Goal: Task Accomplishment & Management: Manage account settings

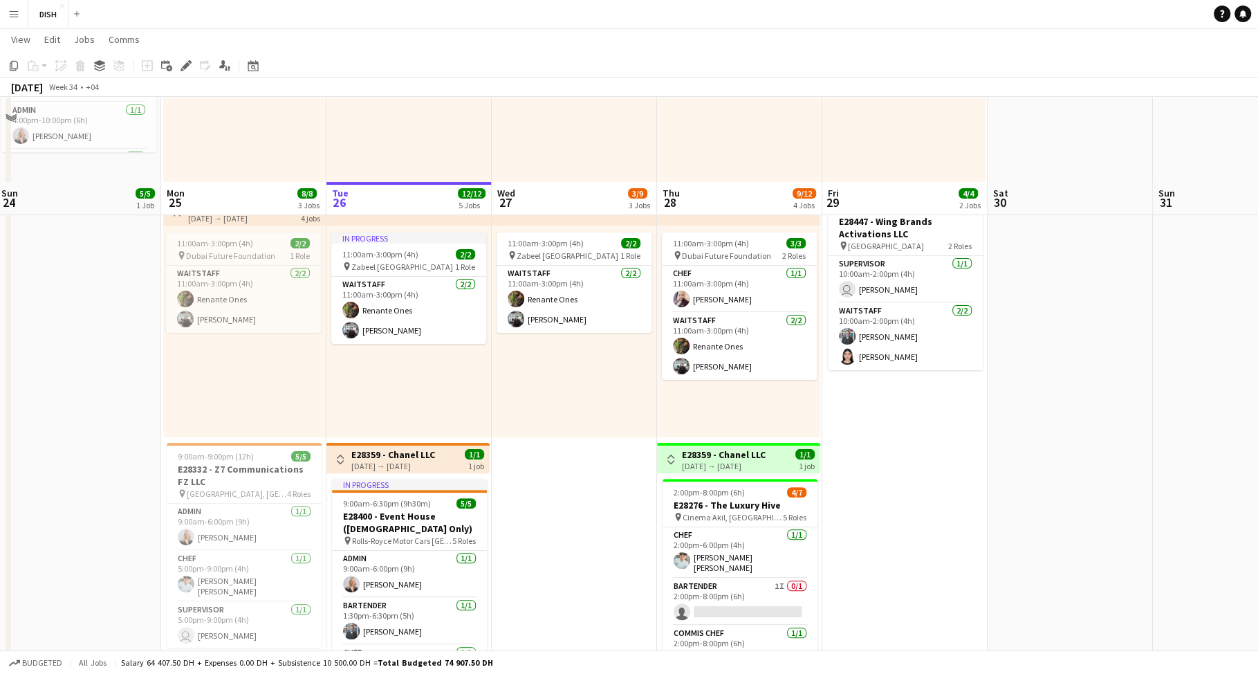
scroll to position [298, 0]
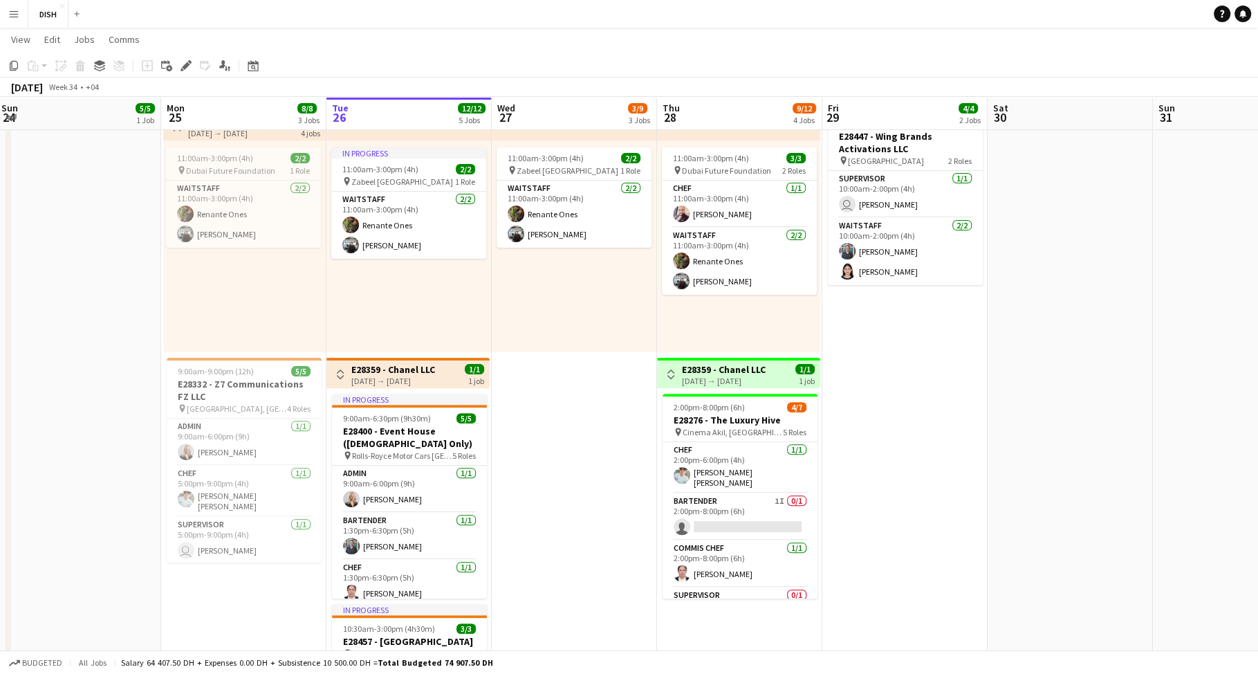
click at [553, 424] on app-date-cell "10:00am-3:00pm (5h) 1/1 pin [GEOGRAPHIC_DATA], Sheikh Zayed Rd - Al Quoz - Al Q…" at bounding box center [574, 347] width 165 height 981
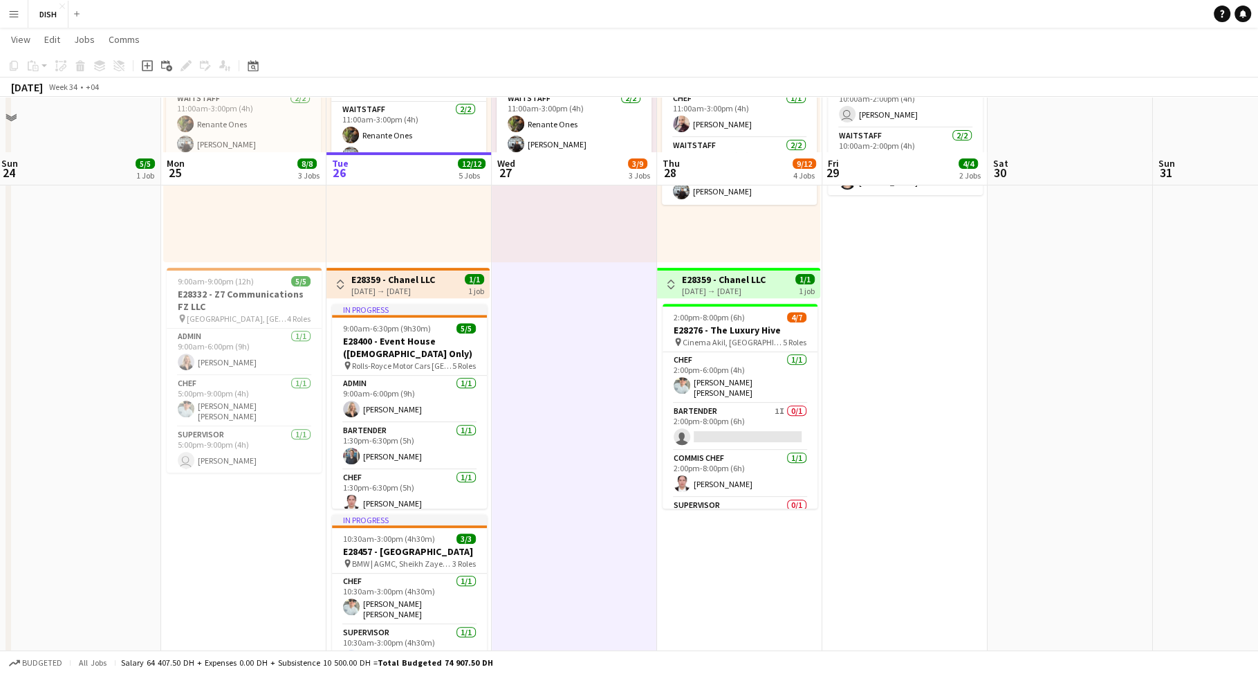
scroll to position [445, 0]
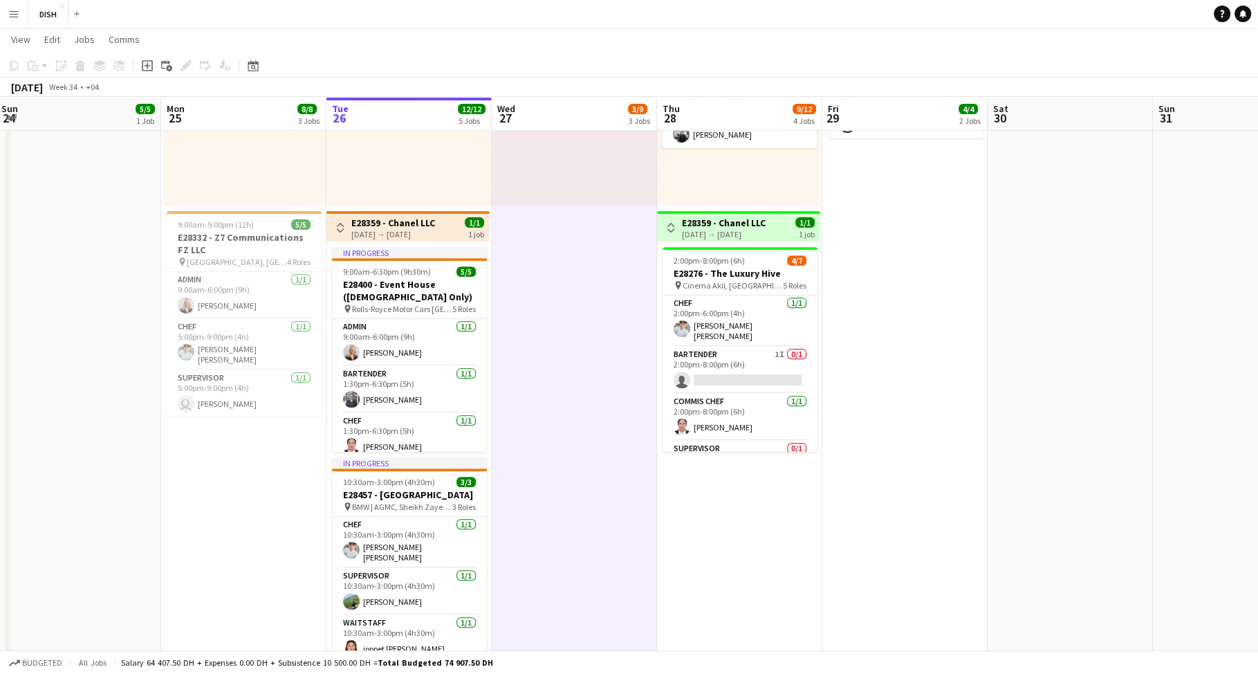
click at [776, 493] on app-date-cell "10:00am-3:00pm (5h) 1/1 pin [GEOGRAPHIC_DATA], Sheikh Zayed Rd - Al Quoz - Al Q…" at bounding box center [739, 200] width 165 height 981
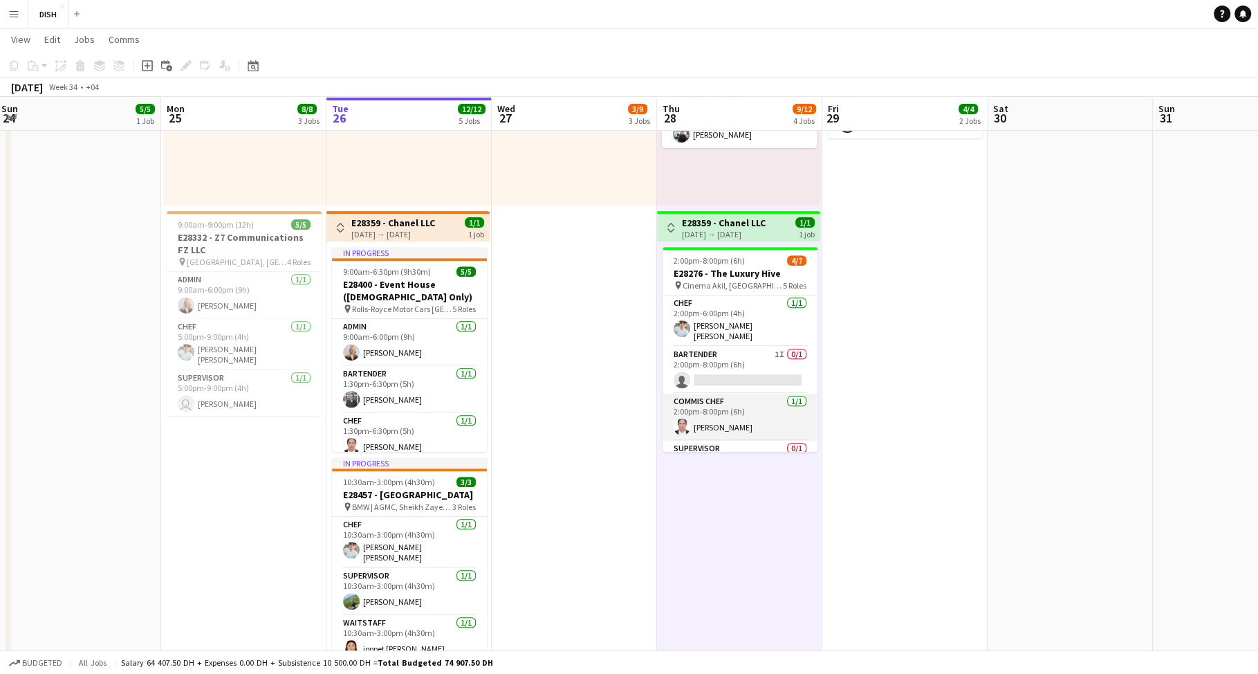
scroll to position [35, 0]
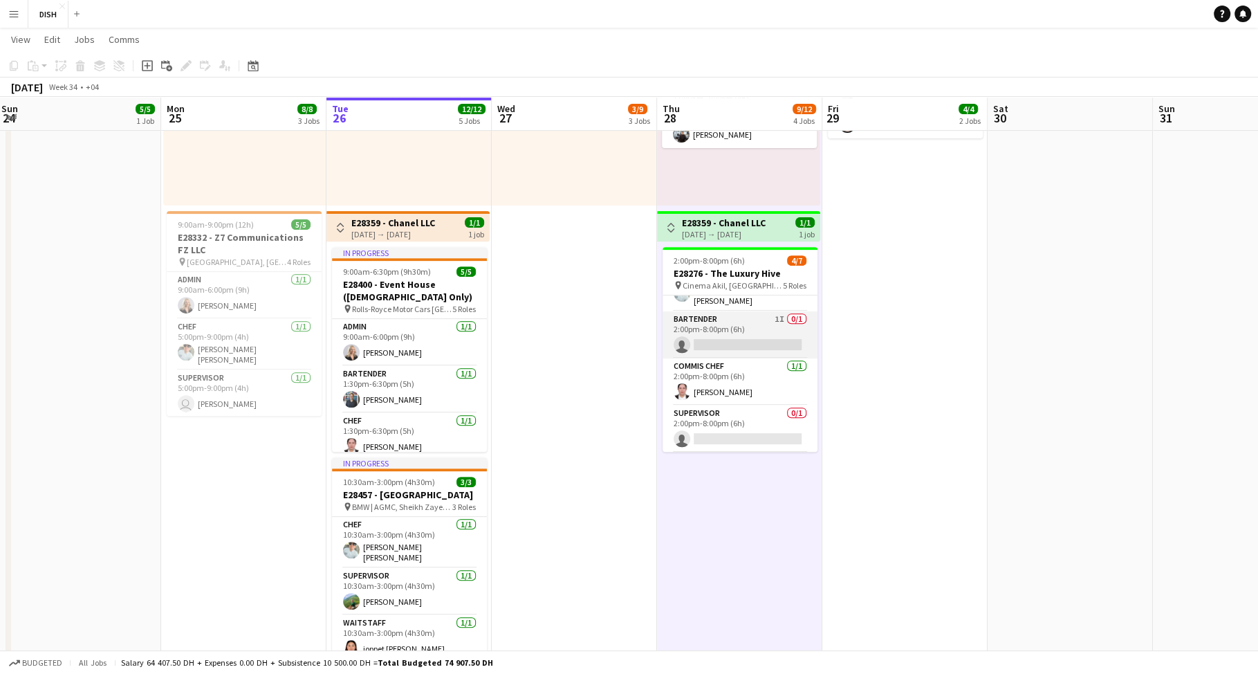
click at [759, 324] on app-card-role "Bartender 1I 0/1 2:00pm-8:00pm (6h) single-neutral-actions" at bounding box center [740, 334] width 155 height 47
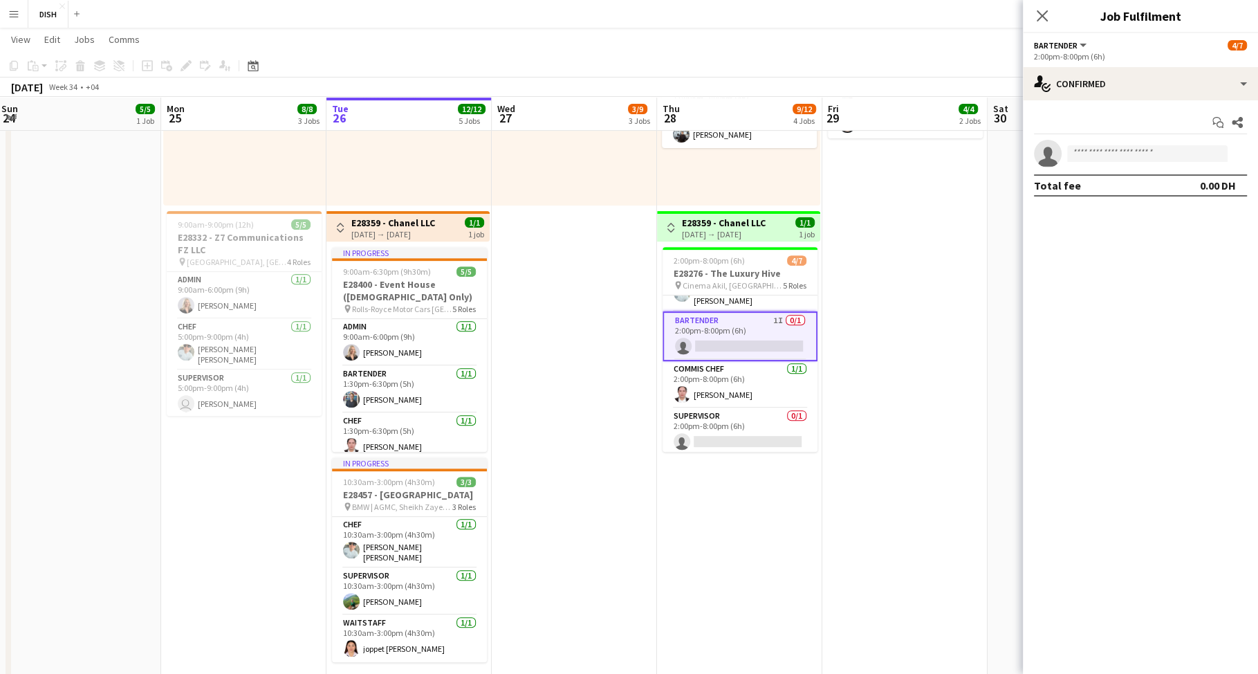
click at [730, 484] on app-date-cell "10:00am-3:00pm (5h) 1/1 pin [GEOGRAPHIC_DATA], Sheikh Zayed Rd - Al Quoz - Al Q…" at bounding box center [739, 200] width 165 height 981
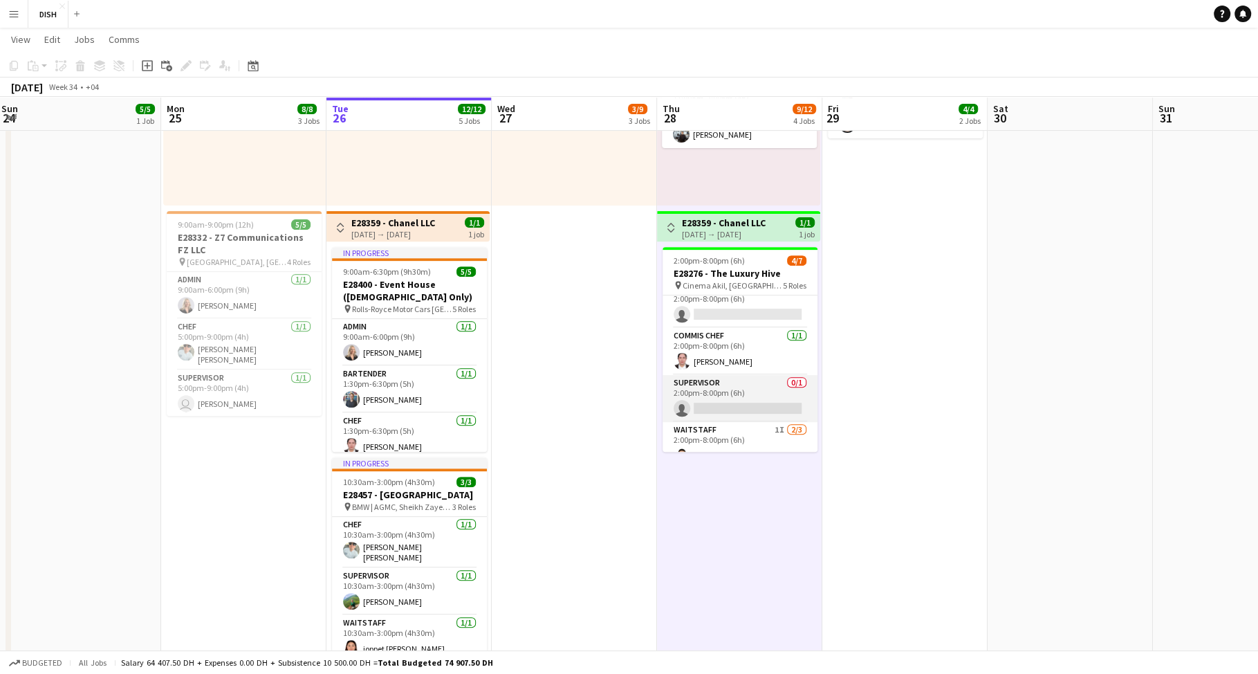
scroll to position [118, 0]
click at [761, 419] on app-card-role "Waitstaff 1I [DATE] 2:00pm-8:00pm (6h) Zhyldyzbek [PERSON_NAME] single-neutral-…" at bounding box center [740, 412] width 155 height 87
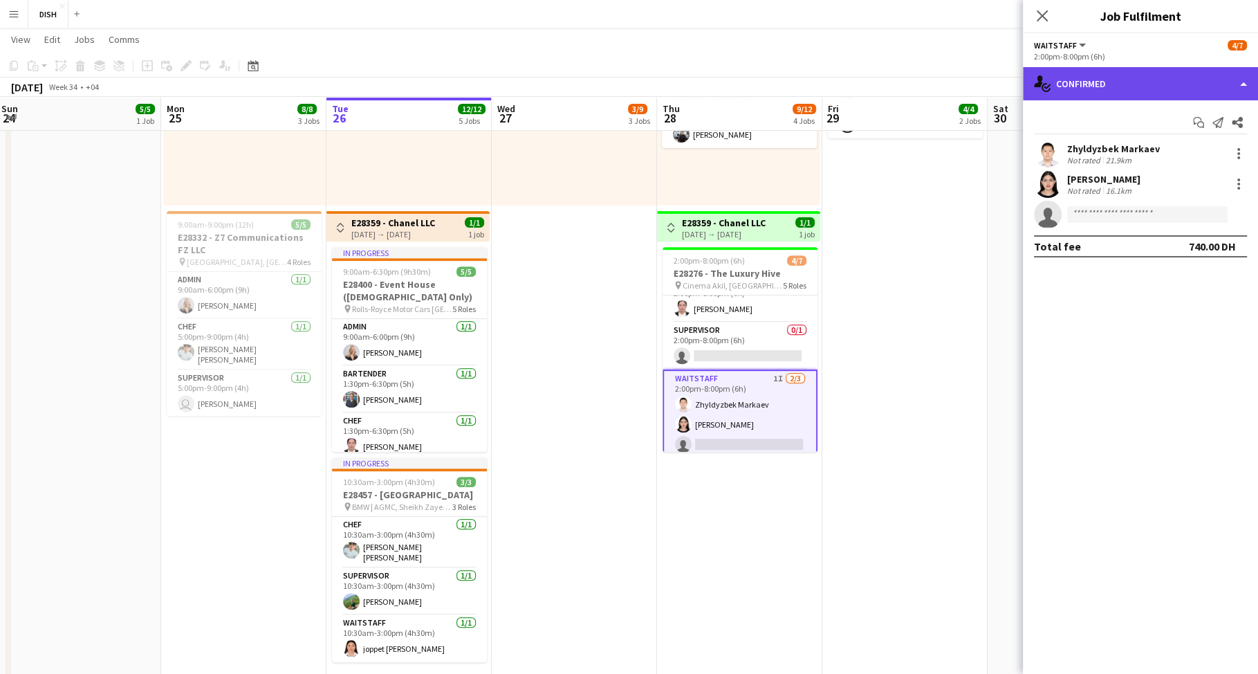
click at [1115, 88] on div "single-neutral-actions-check-2 Confirmed" at bounding box center [1140, 83] width 235 height 33
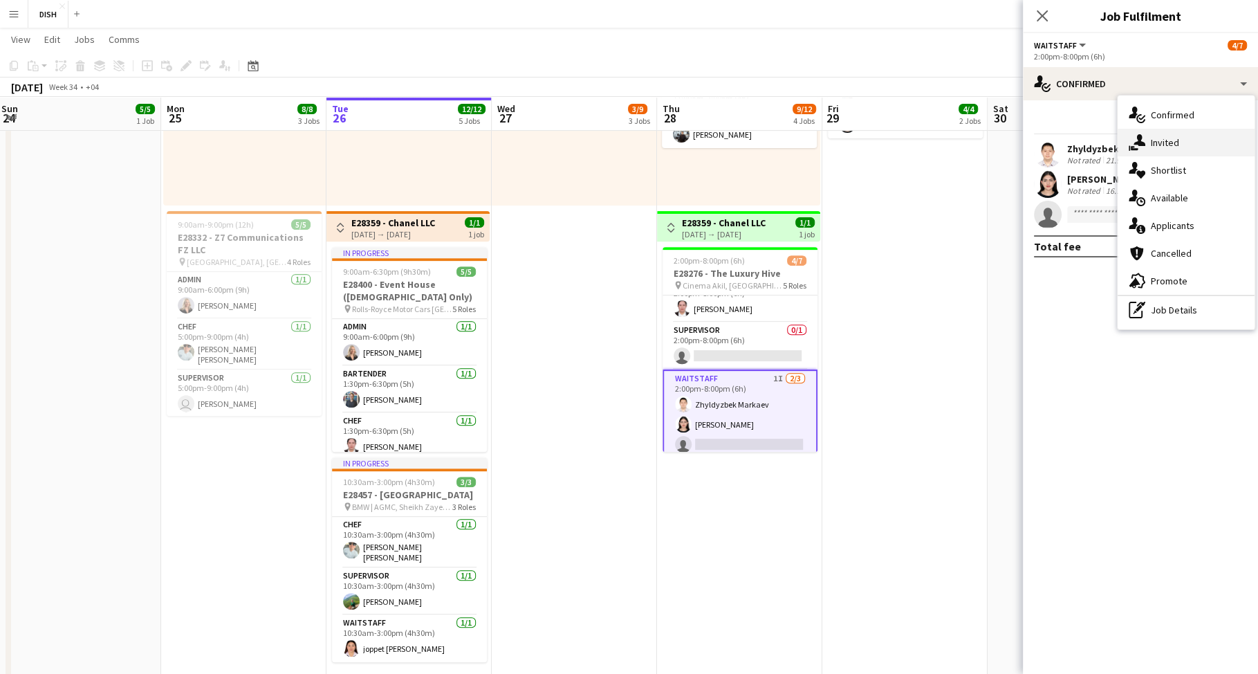
click at [1164, 141] on div "single-neutral-actions-share-1 Invited" at bounding box center [1186, 143] width 137 height 28
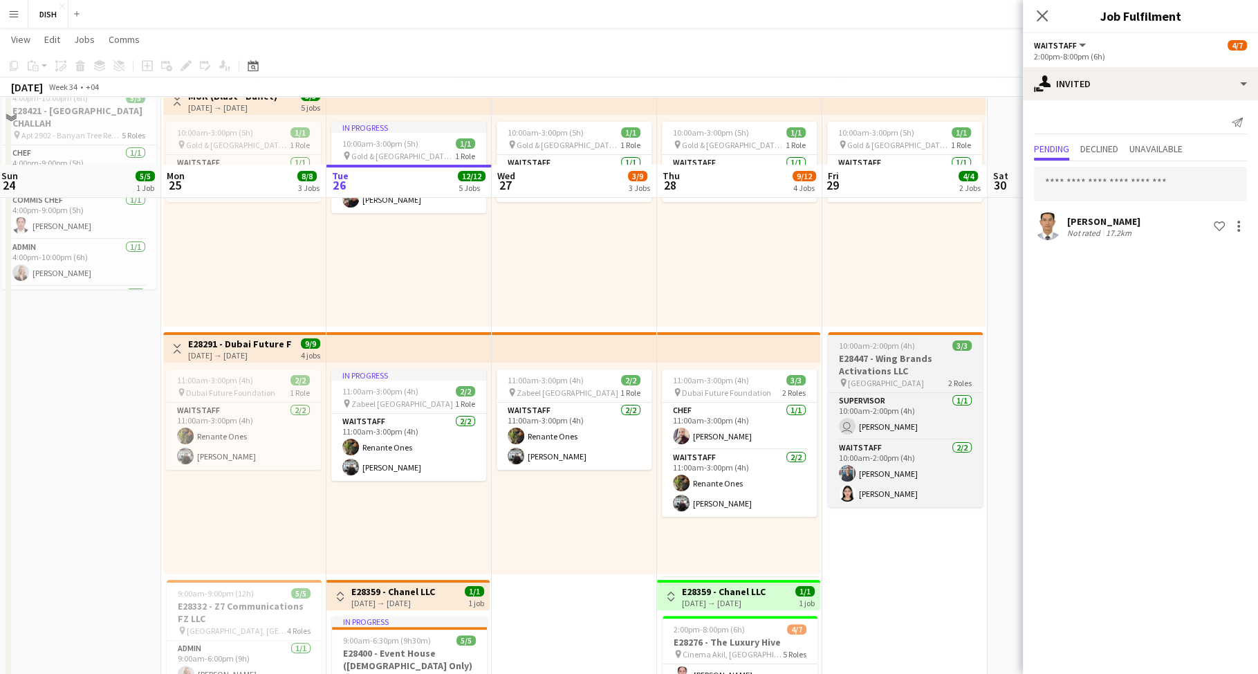
scroll to position [0, 0]
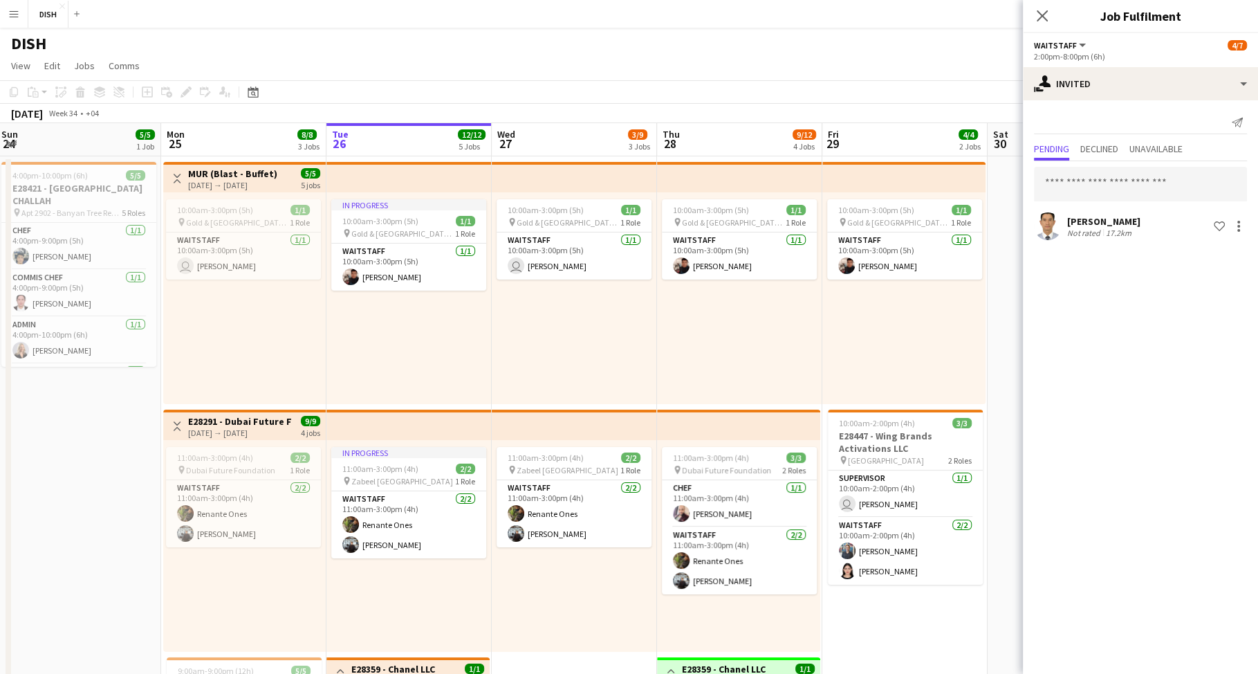
click at [886, 322] on div "10:00am-3:00pm (5h) 1/1 pin [GEOGRAPHIC_DATA], Sheikh Zayed Rd - Al Quoz - Al Q…" at bounding box center [904, 298] width 163 height 212
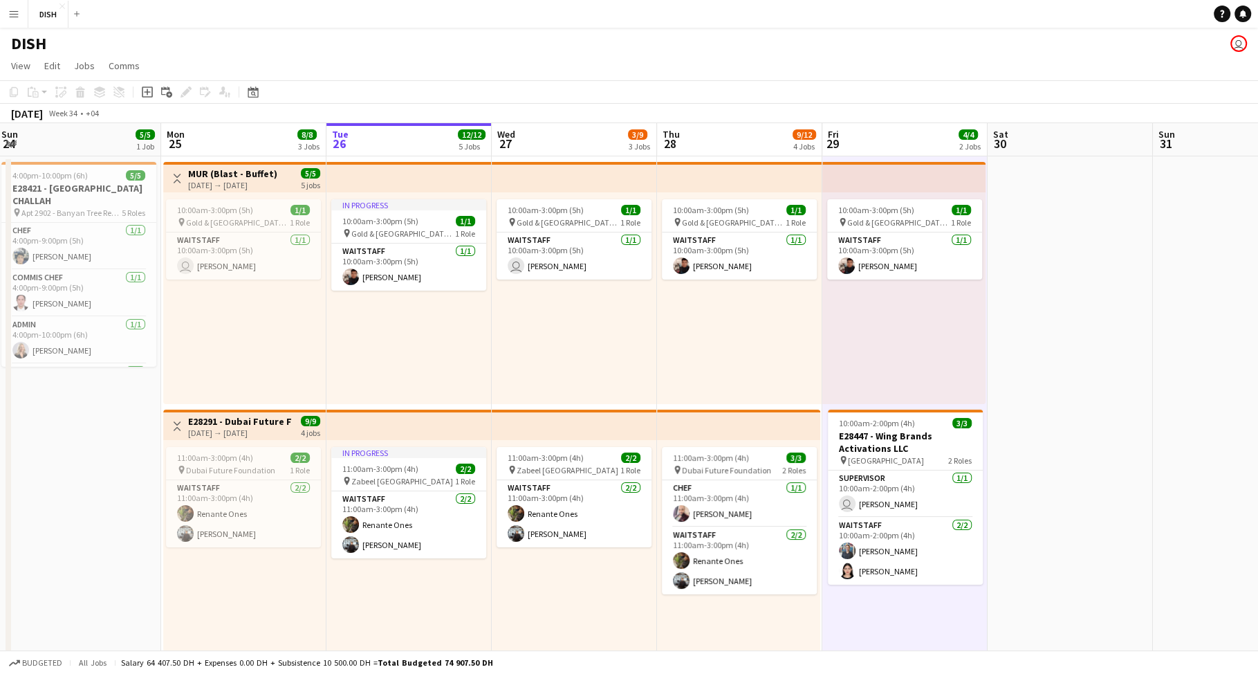
scroll to position [118, 0]
click at [764, 325] on div "10:00am-3:00pm (5h) 1/1 pin [GEOGRAPHIC_DATA], Sheikh Zayed Rd - Al Quoz - Al Q…" at bounding box center [739, 298] width 165 height 212
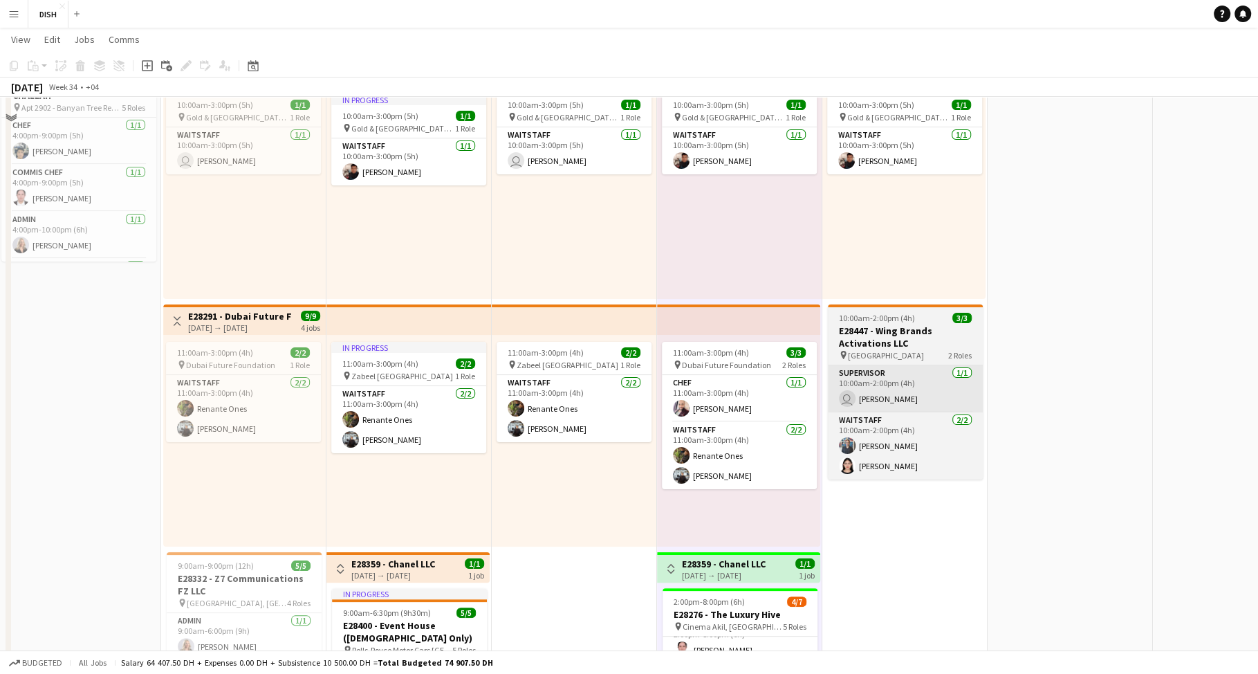
scroll to position [122, 0]
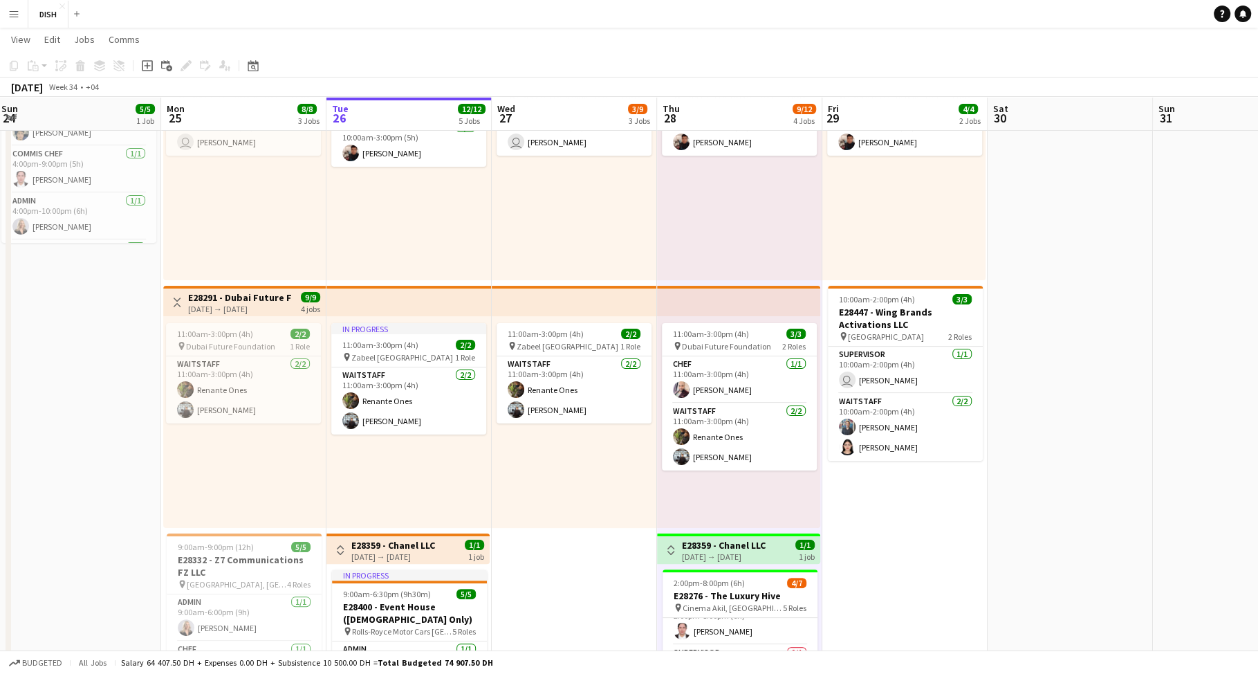
click at [908, 556] on app-date-cell "10:00am-3:00pm (5h) 1/1 pin [GEOGRAPHIC_DATA], Sheikh Zayed Rd - Al Quoz - Al Q…" at bounding box center [905, 523] width 165 height 981
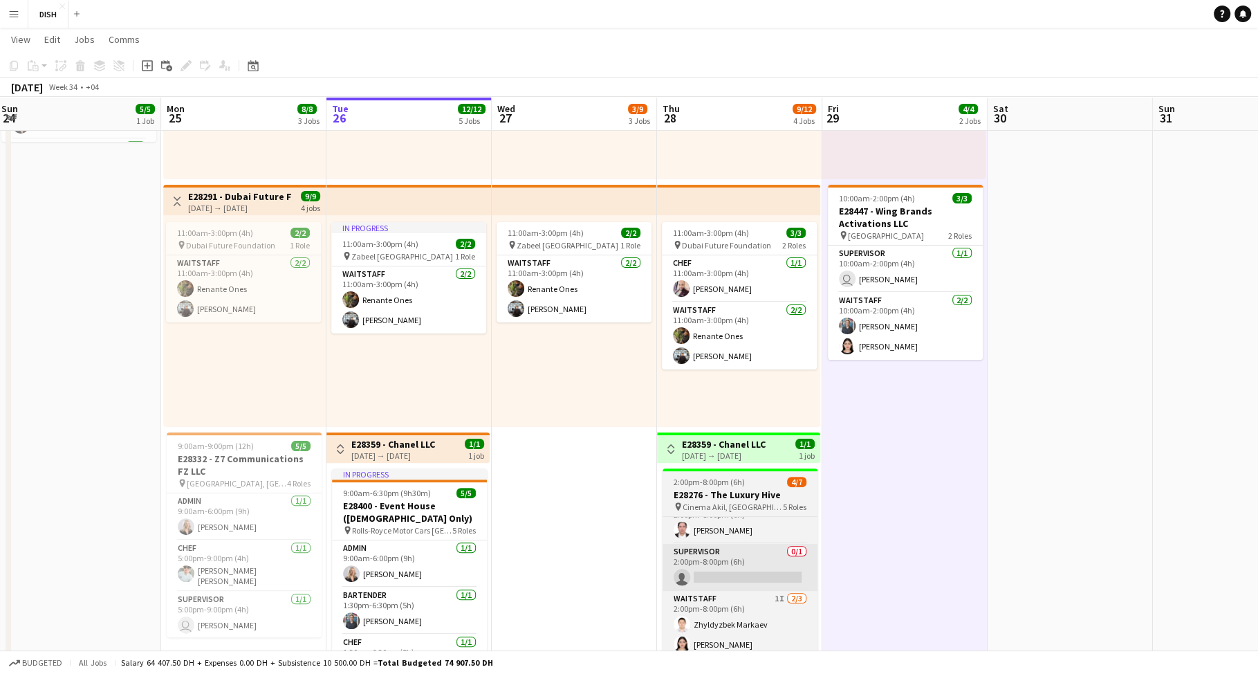
scroll to position [267, 0]
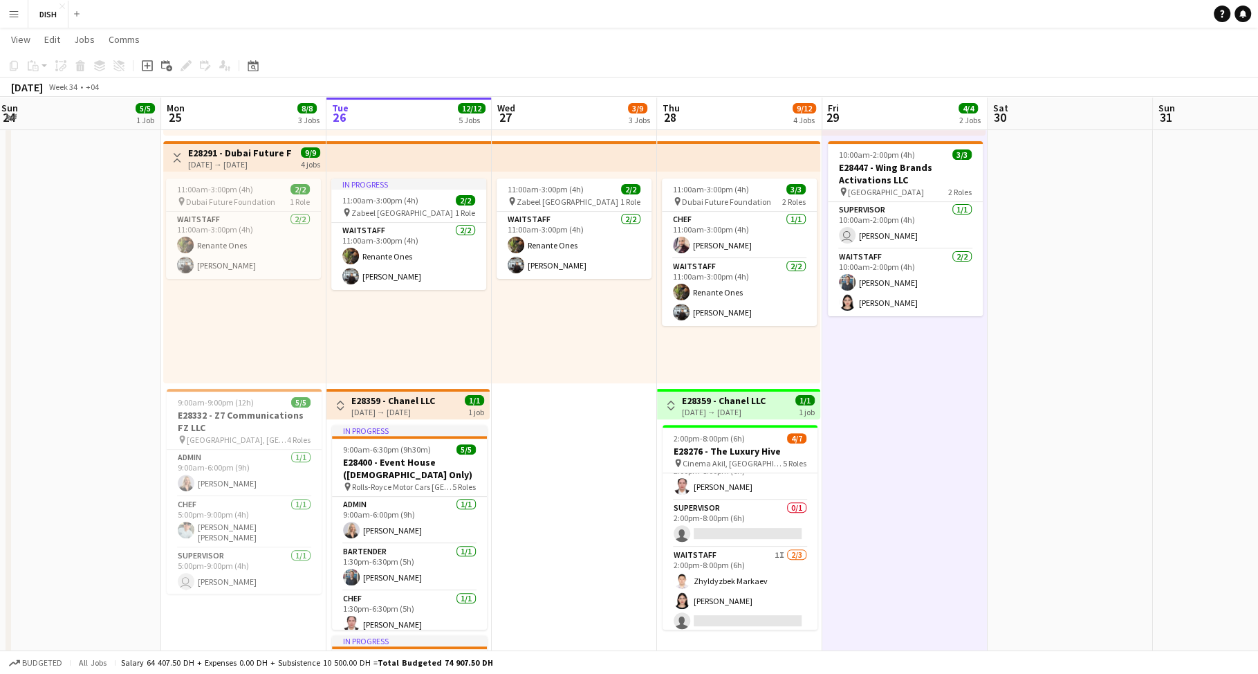
click at [667, 401] on app-icon "Toggle View" at bounding box center [671, 406] width 10 height 10
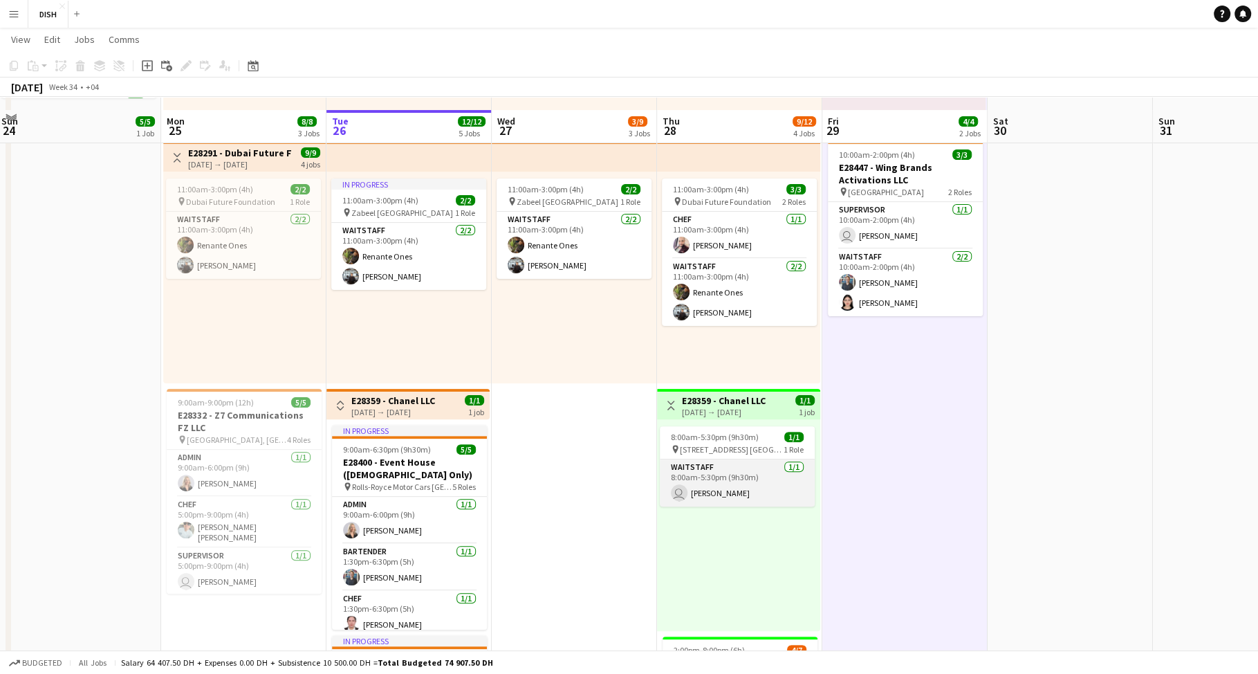
scroll to position [394, 0]
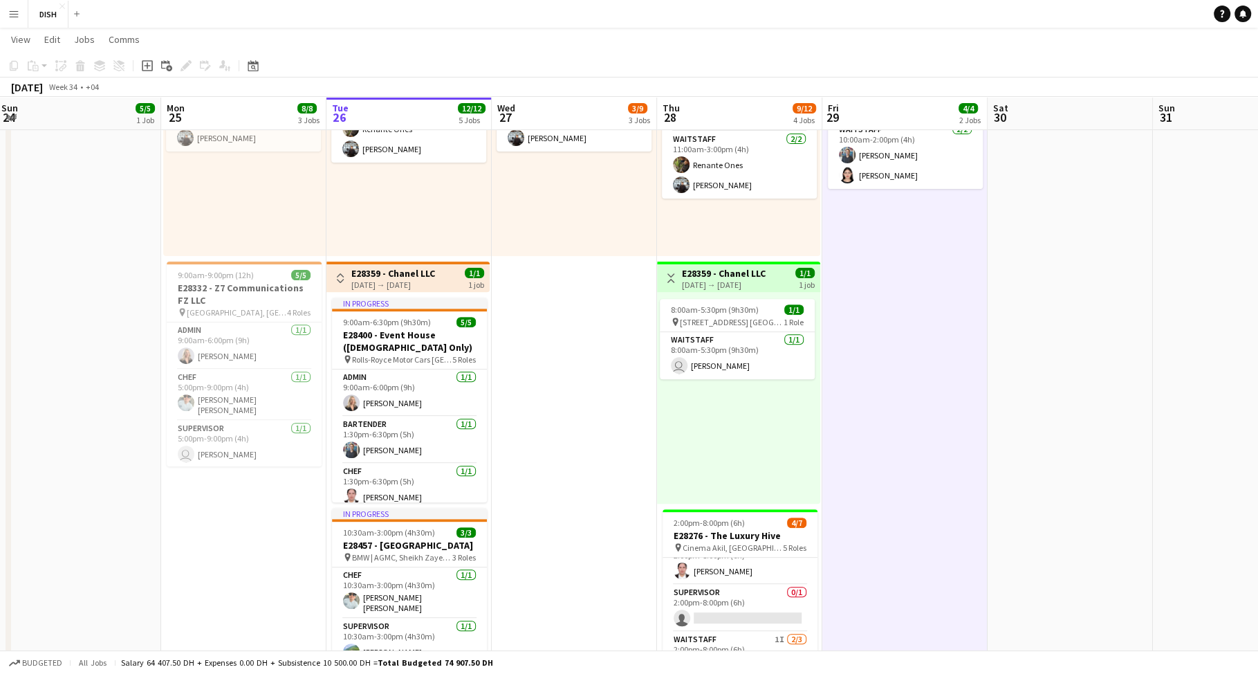
click at [872, 387] on app-date-cell "10:00am-3:00pm (5h) 1/1 pin [GEOGRAPHIC_DATA], Sheikh Zayed Rd - Al Quoz - Al Q…" at bounding box center [905, 251] width 165 height 981
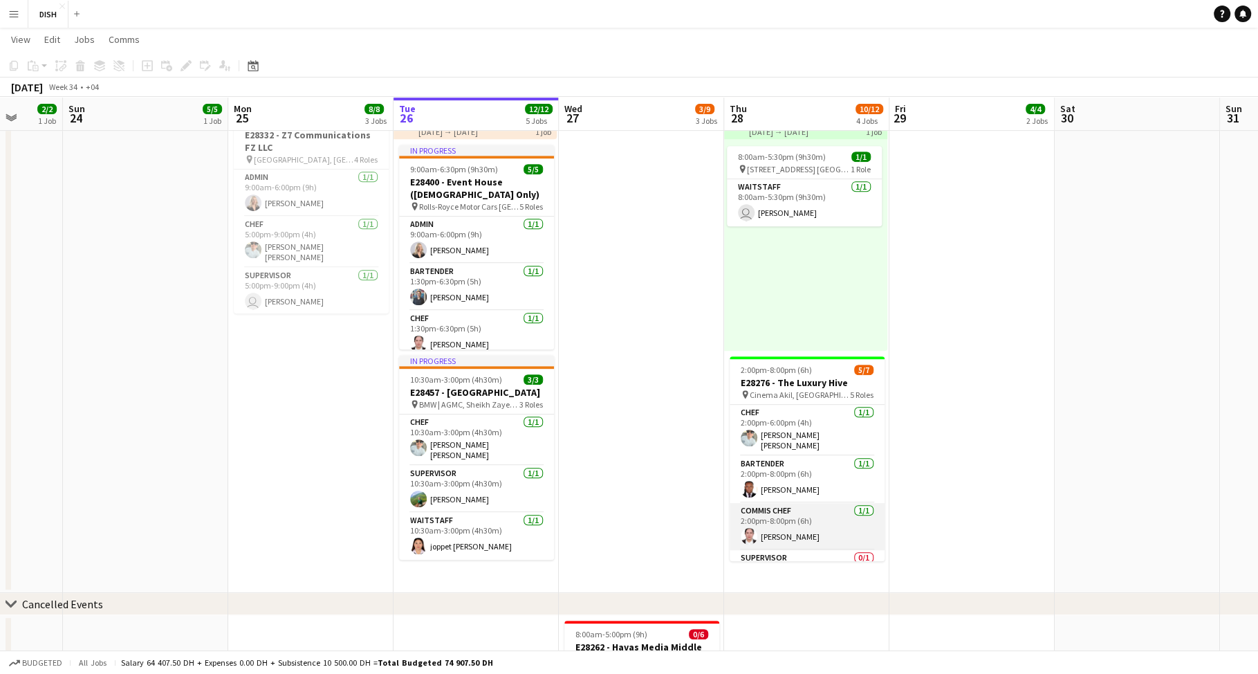
scroll to position [0, 0]
click at [978, 323] on app-date-cell "10:00am-3:00pm (5h) 1/1 pin [GEOGRAPHIC_DATA], Sheikh Zayed Rd - Al Quoz - Al Q…" at bounding box center [972, 100] width 165 height 985
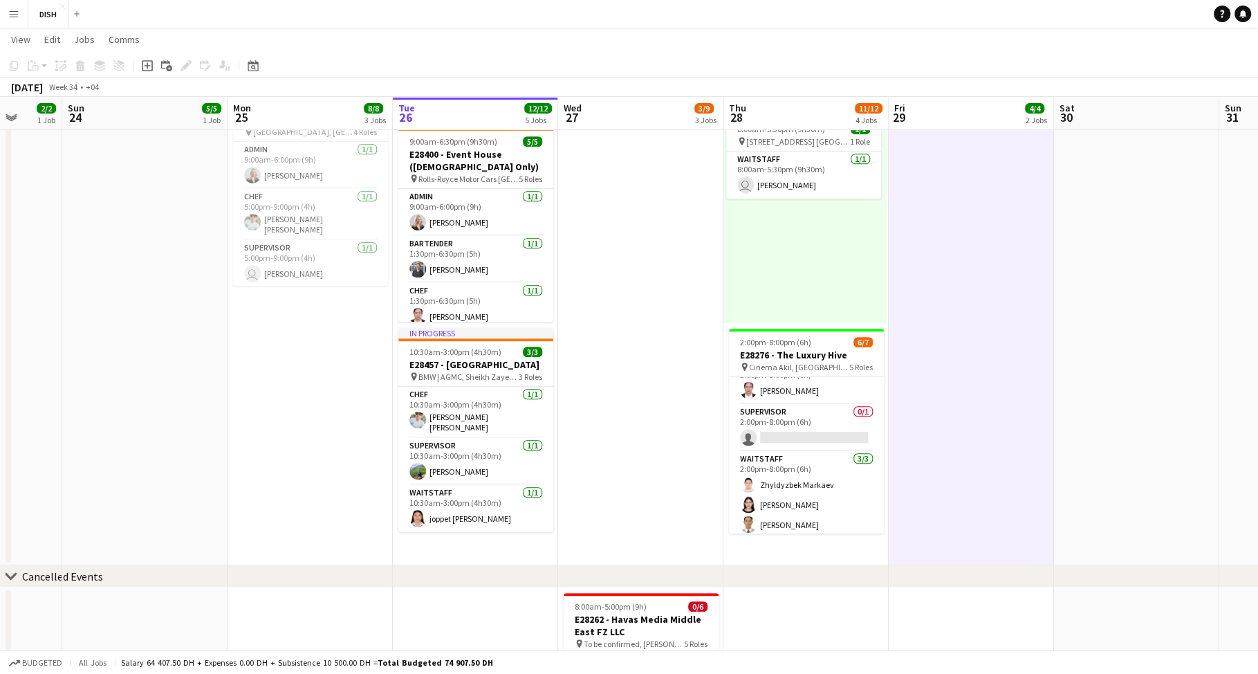
scroll to position [574, 0]
click at [832, 413] on app-card-role "Supervisor 0/1 2:00pm-8:00pm (6h) single-neutral-actions" at bounding box center [806, 428] width 155 height 47
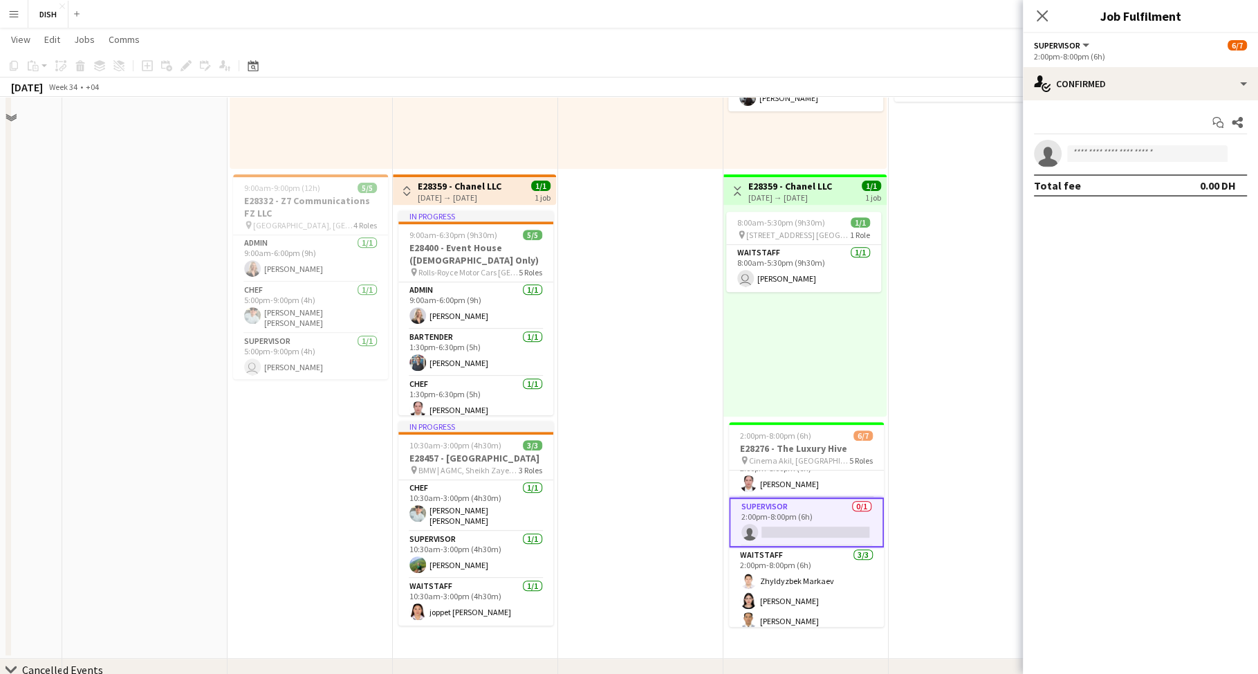
scroll to position [490, 0]
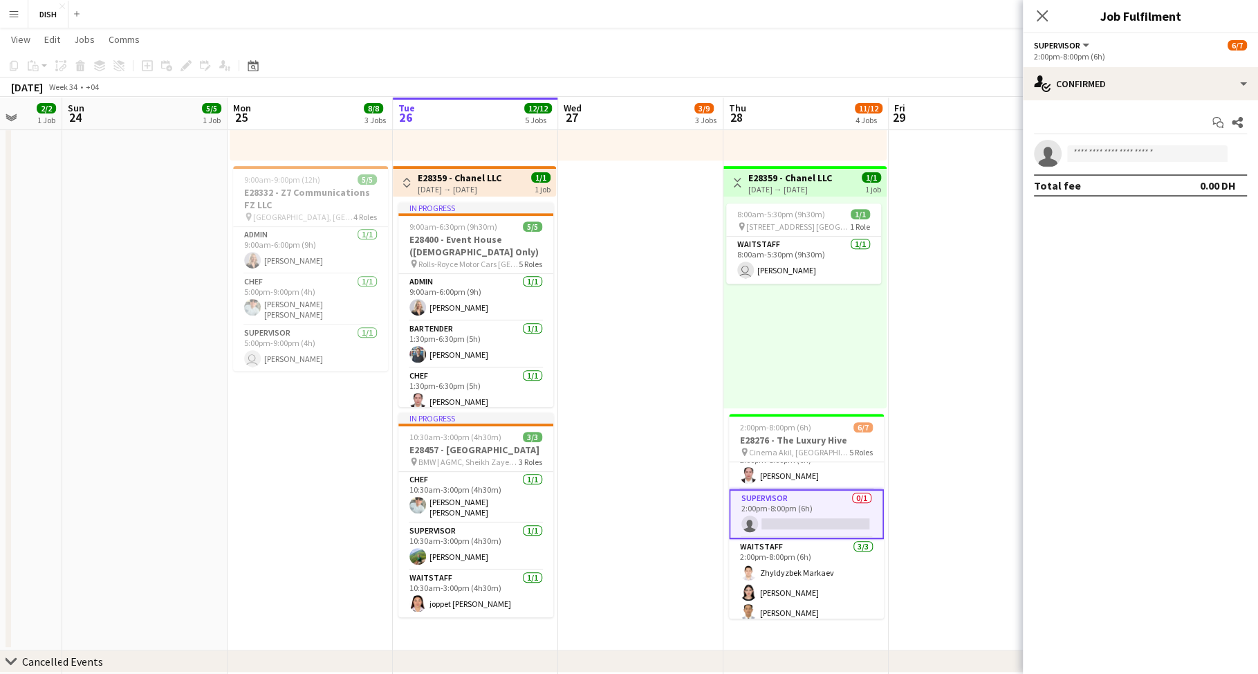
click at [632, 342] on app-date-cell "10:00am-3:00pm (5h) 1/1 pin [GEOGRAPHIC_DATA], Sheikh Zayed Rd - Al Quoz - Al Q…" at bounding box center [640, 157] width 165 height 985
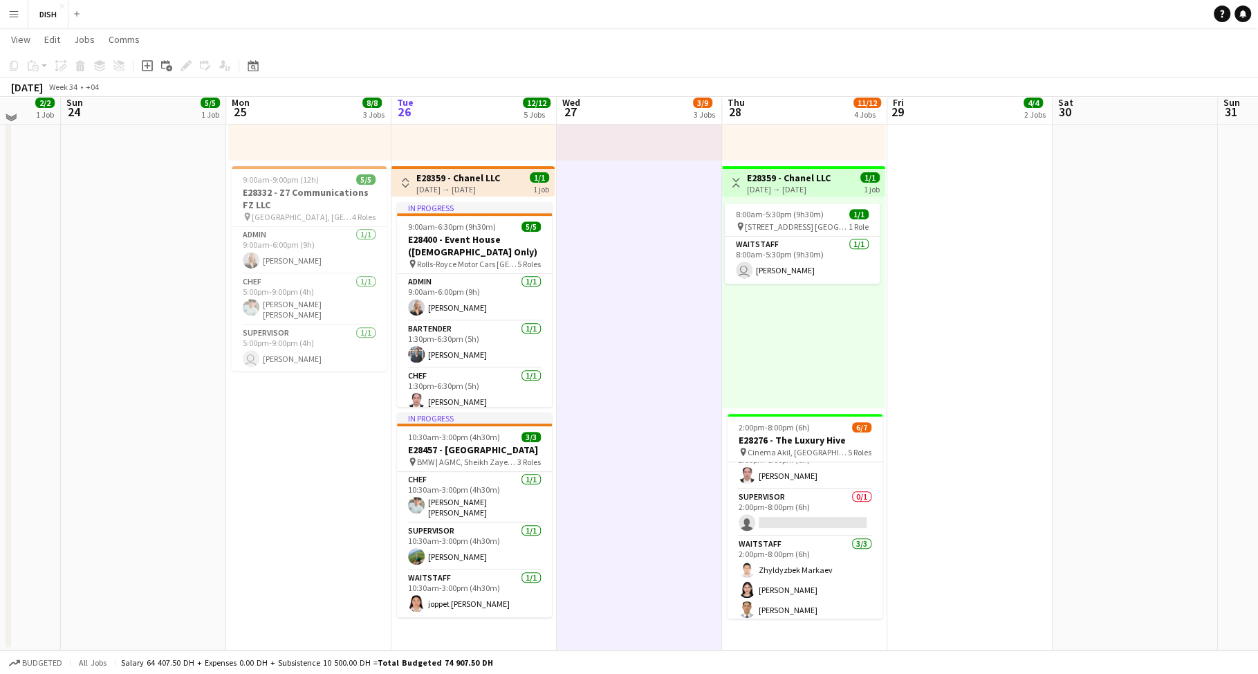
scroll to position [0, 0]
